Goal: Task Accomplishment & Management: Manage account settings

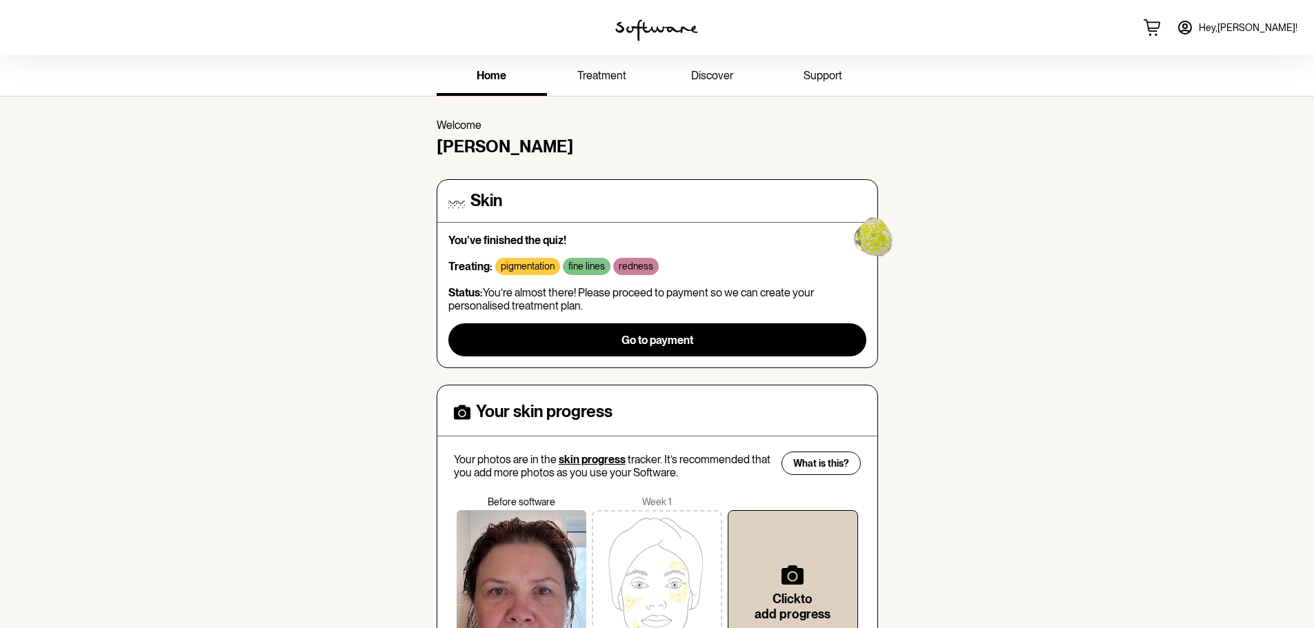
click at [872, 237] on img at bounding box center [872, 234] width 88 height 88
